Goal: Navigation & Orientation: Find specific page/section

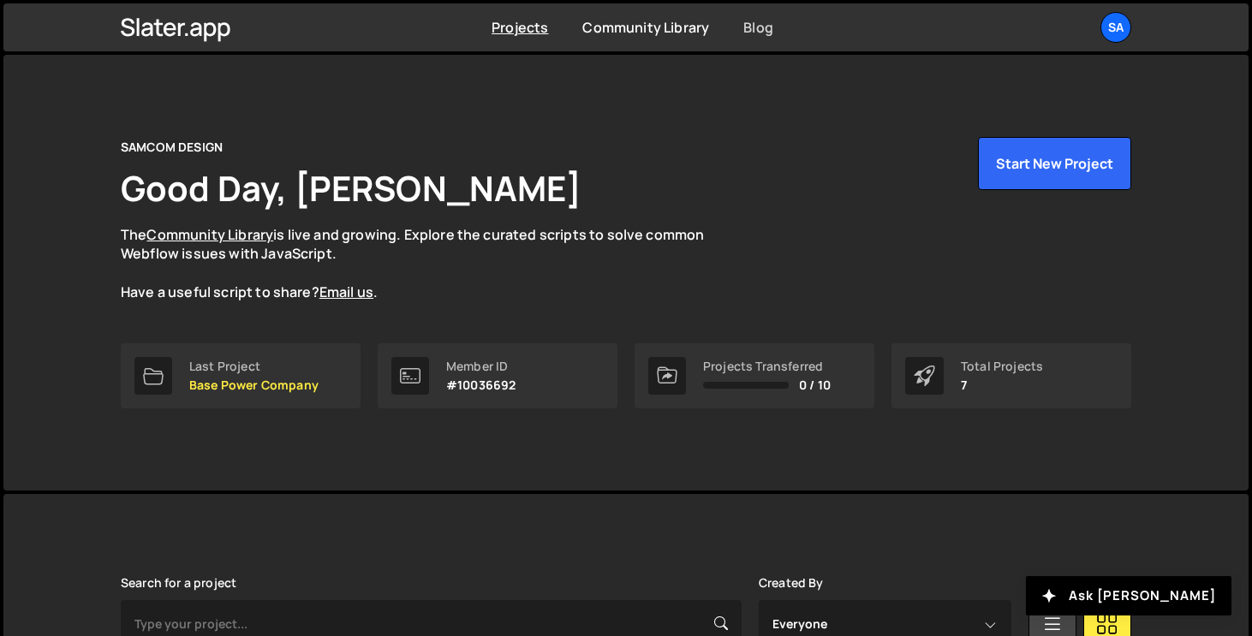
click at [757, 18] on link "Blog" at bounding box center [759, 27] width 30 height 19
click at [178, 33] on icon at bounding box center [181, 29] width 7 height 13
click at [758, 27] on link "Blog" at bounding box center [759, 27] width 30 height 19
